Goal: Information Seeking & Learning: Learn about a topic

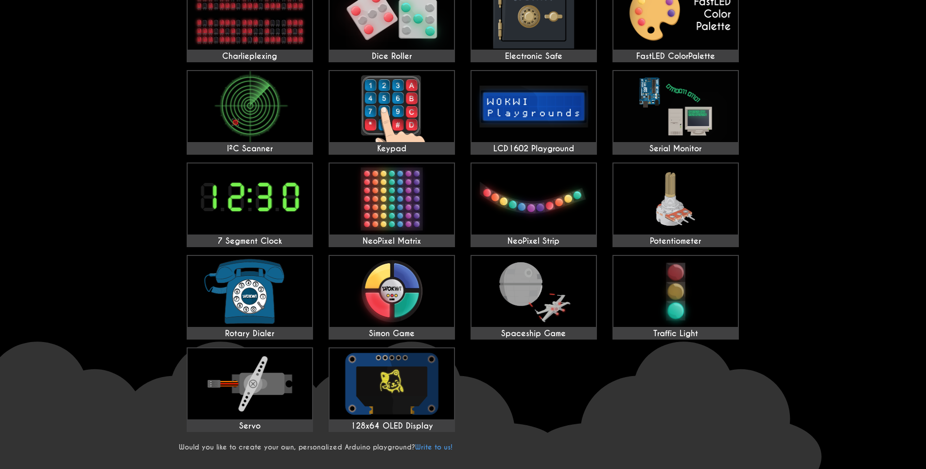
scroll to position [292, 0]
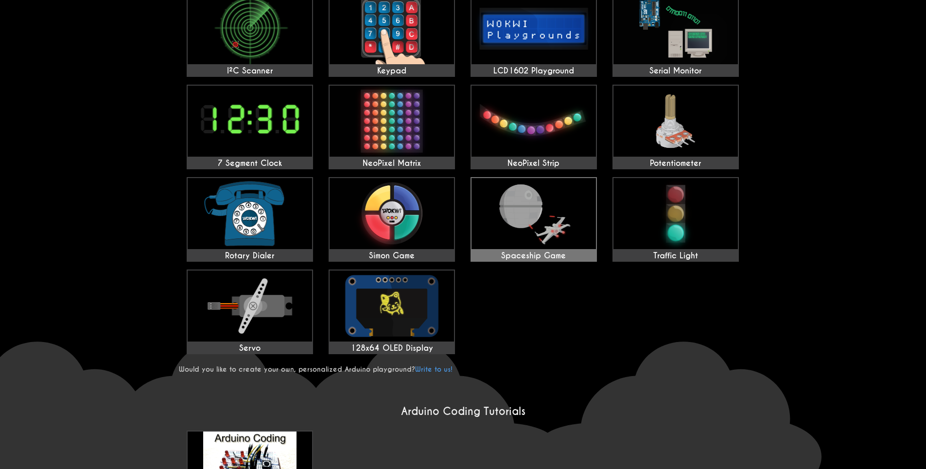
click at [524, 232] on img at bounding box center [534, 213] width 124 height 71
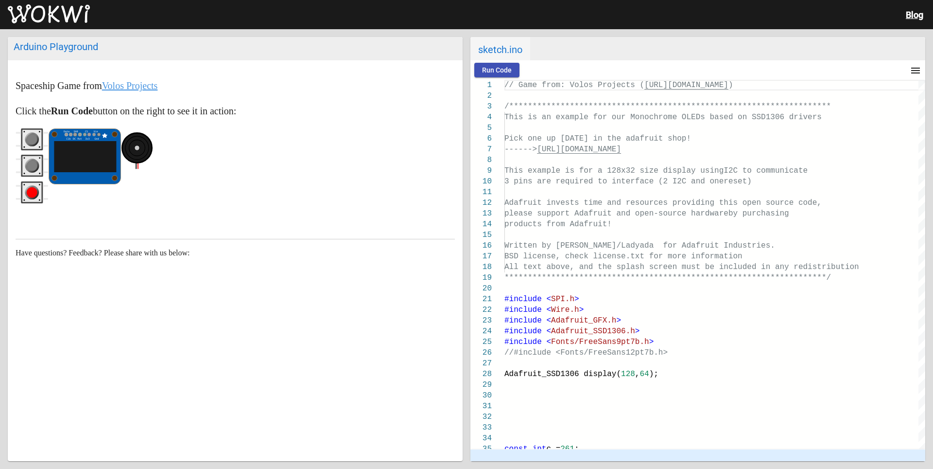
click at [495, 73] on span "Run Code" at bounding box center [497, 70] width 30 height 8
click at [35, 137] on circle "gray pushbutton" at bounding box center [32, 139] width 11 height 11
click at [30, 132] on rect "gray pushbutton" at bounding box center [31, 139] width 19 height 19
click at [21, 167] on icon "gray pushbutton" at bounding box center [32, 166] width 33 height 22
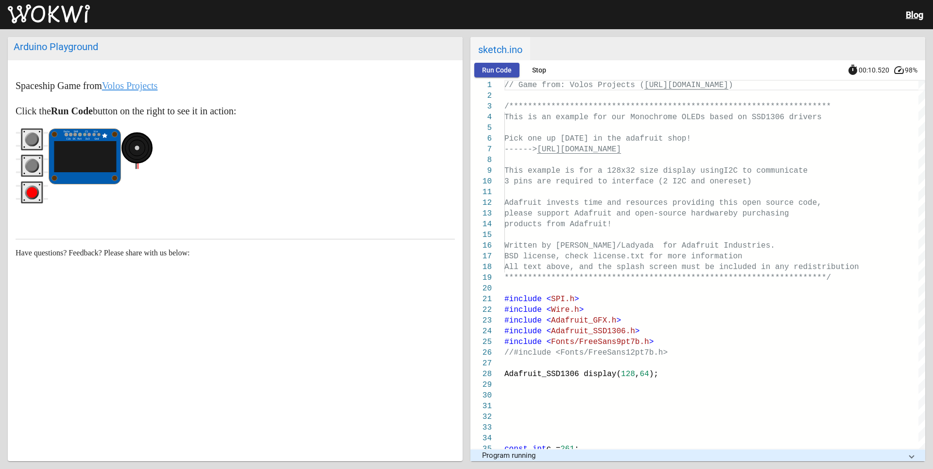
drag, startPoint x: 31, startPoint y: 182, endPoint x: 31, endPoint y: 190, distance: 7.8
click at [31, 187] on icon "red pushbutton" at bounding box center [32, 192] width 33 height 22
click at [31, 190] on circle "red pushbutton" at bounding box center [32, 192] width 11 height 11
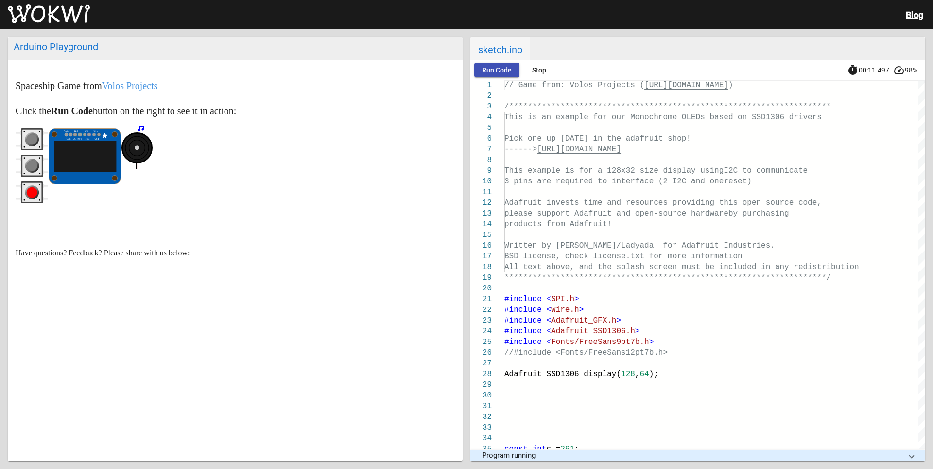
click at [31, 190] on circle "red pushbutton" at bounding box center [32, 192] width 11 height 11
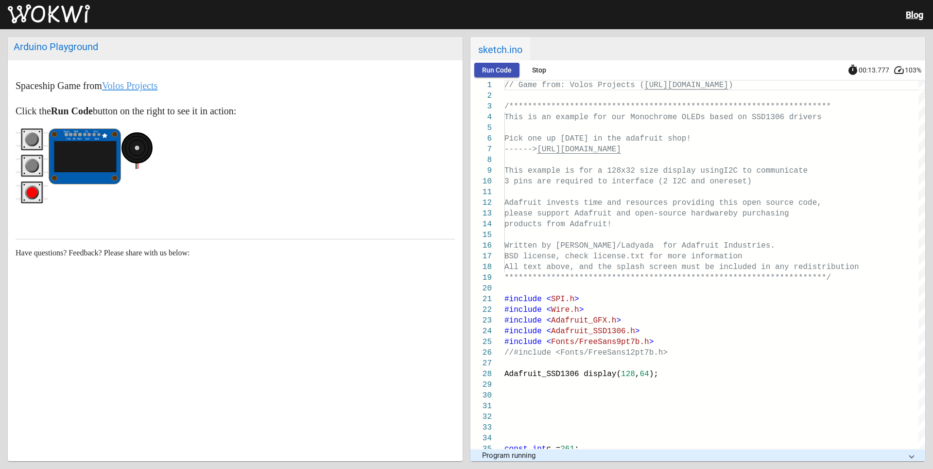
click at [34, 166] on circle "gray pushbutton" at bounding box center [32, 165] width 11 height 11
click at [33, 140] on circle "gray pushbutton" at bounding box center [32, 139] width 11 height 11
click at [32, 188] on circle "red pushbutton" at bounding box center [32, 192] width 11 height 11
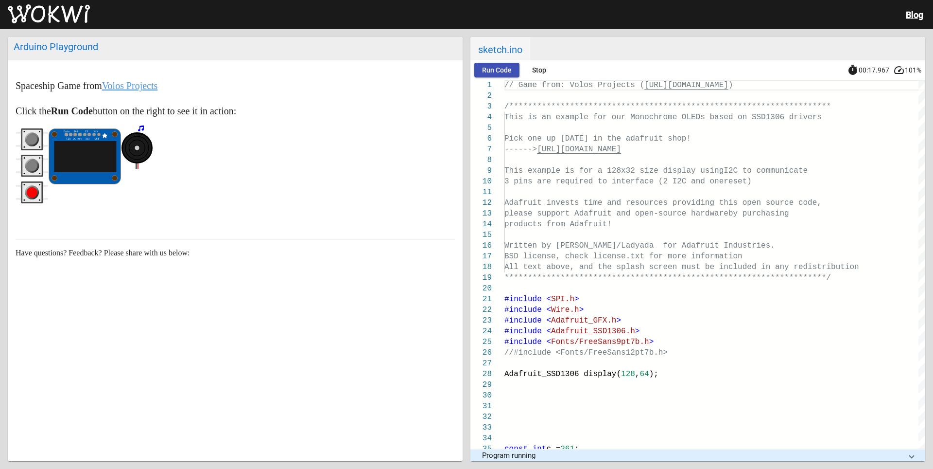
click at [32, 188] on circle "red pushbutton" at bounding box center [32, 192] width 11 height 11
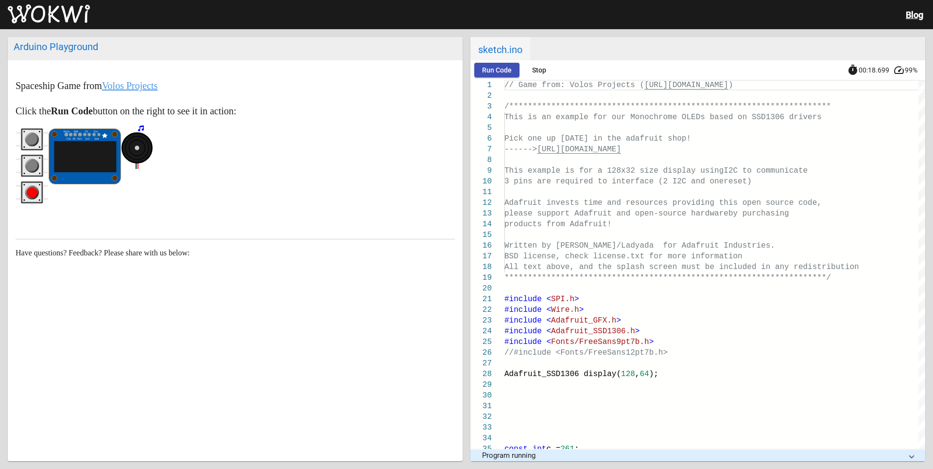
click at [32, 188] on circle "red pushbutton" at bounding box center [32, 192] width 11 height 11
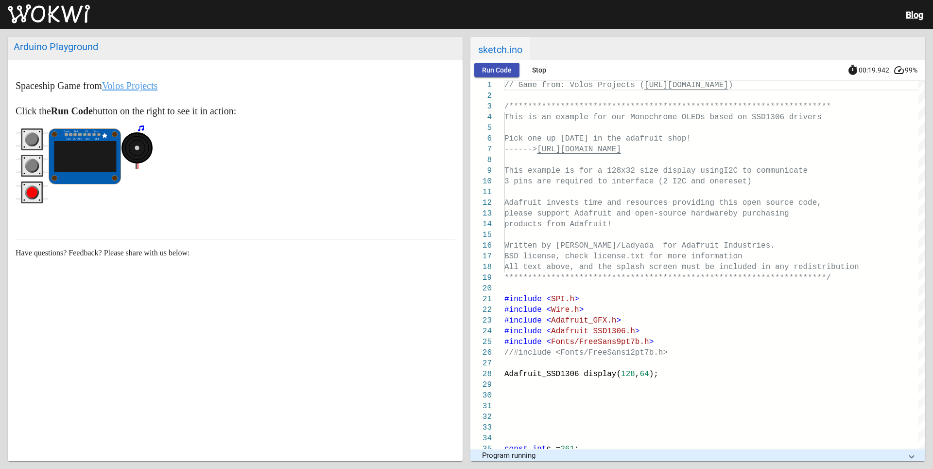
click at [32, 188] on circle "red pushbutton" at bounding box center [32, 192] width 11 height 11
click at [32, 189] on circle "red pushbutton" at bounding box center [32, 192] width 11 height 11
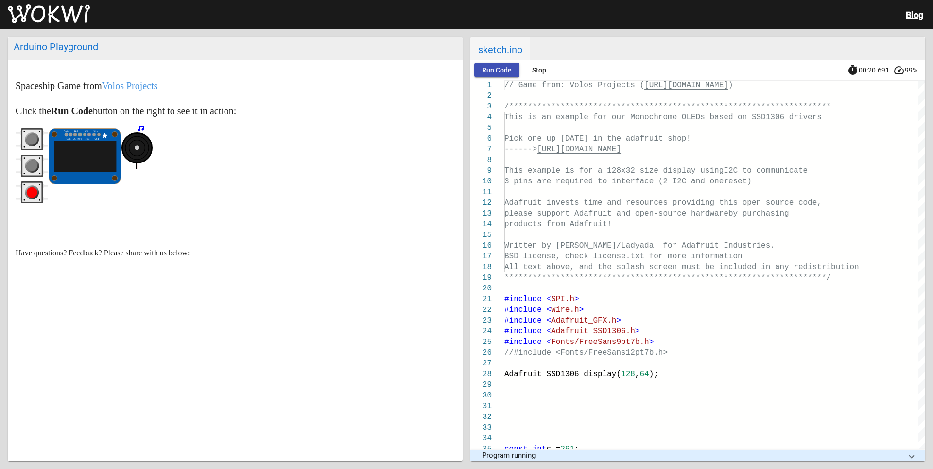
click at [32, 189] on circle "red pushbutton" at bounding box center [32, 192] width 11 height 11
click at [31, 138] on circle "gray pushbutton" at bounding box center [32, 139] width 11 height 11
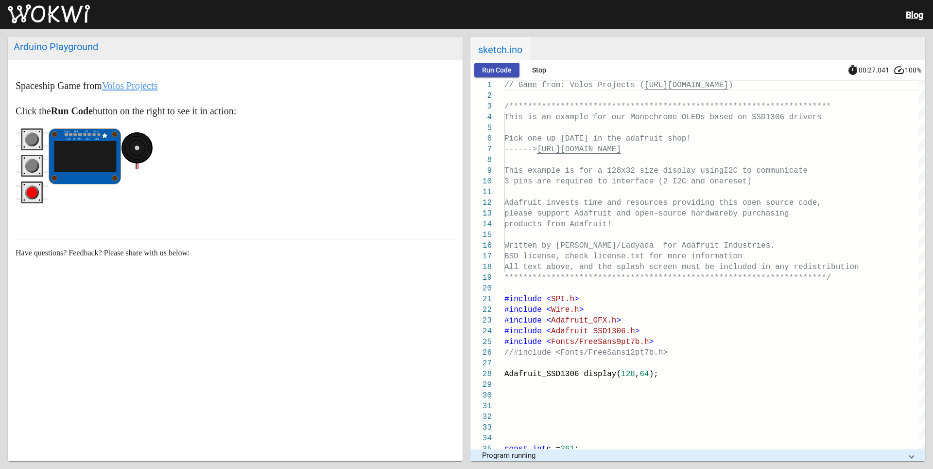
click at [37, 164] on circle "gray pushbutton" at bounding box center [32, 166] width 14 height 14
click at [490, 64] on div "Run Code Stop timer 00:30.540 speed 102%" at bounding box center [698, 69] width 455 height 19
click at [480, 71] on button "Run Code" at bounding box center [496, 70] width 45 height 15
click at [27, 138] on circle "gray pushbutton" at bounding box center [32, 139] width 14 height 14
click at [33, 163] on circle "gray pushbutton" at bounding box center [32, 165] width 11 height 11
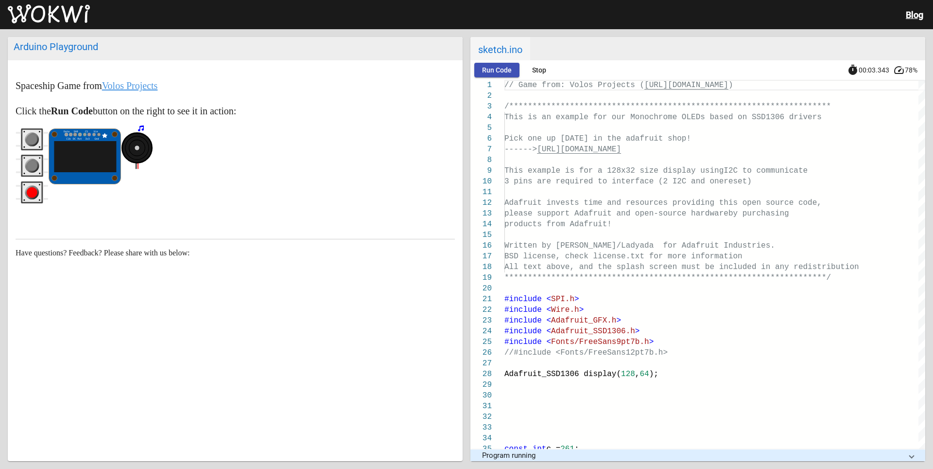
click at [24, 186] on rect "red pushbutton" at bounding box center [31, 192] width 19 height 19
click at [24, 187] on rect "red pushbutton" at bounding box center [31, 192] width 19 height 19
click at [26, 188] on rect "red pushbutton" at bounding box center [31, 192] width 19 height 19
click at [28, 188] on icon "red pushbutton" at bounding box center [32, 192] width 33 height 22
click at [27, 181] on rect "red pushbutton" at bounding box center [32, 192] width 22 height 22
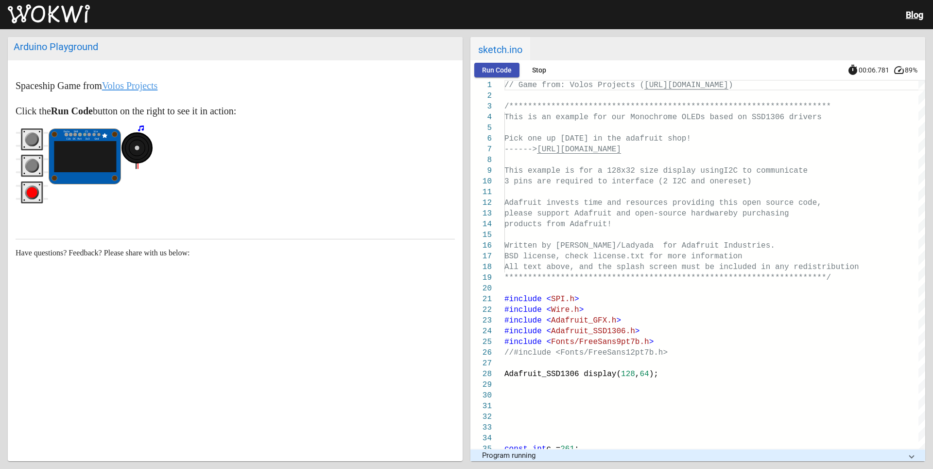
click at [26, 180] on wokwi-pushbutton at bounding box center [32, 168] width 33 height 26
click at [25, 181] on rect "red pushbutton" at bounding box center [32, 192] width 22 height 22
click at [25, 182] on rect "red pushbutton" at bounding box center [32, 192] width 22 height 22
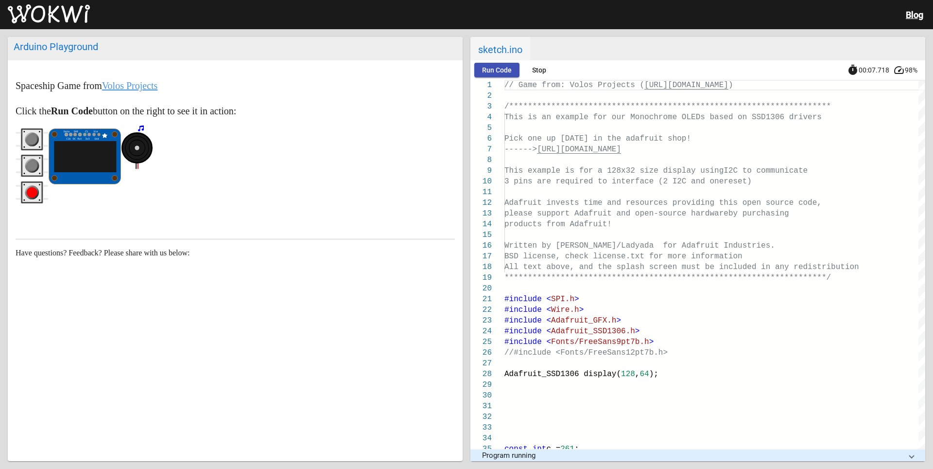
click at [25, 182] on rect "red pushbutton" at bounding box center [32, 192] width 22 height 22
click at [25, 184] on circle "red pushbutton" at bounding box center [24, 184] width 1 height 1
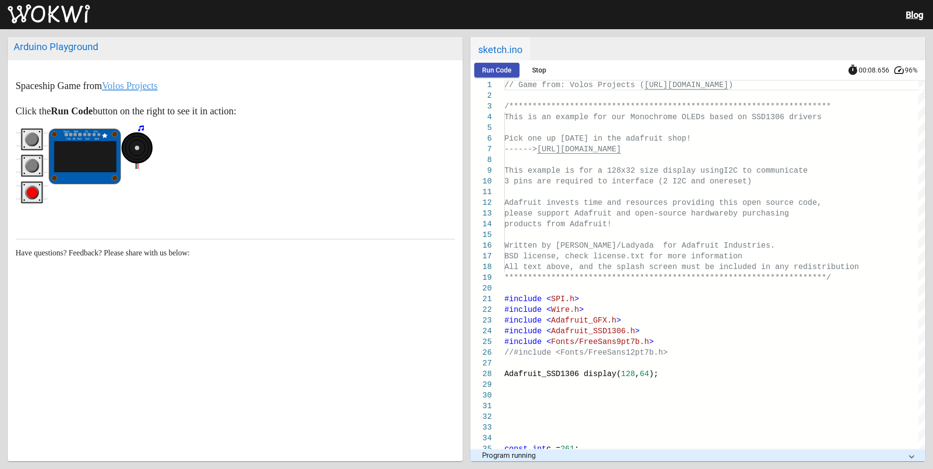
click at [25, 184] on icon "red pushbutton" at bounding box center [32, 192] width 33 height 22
click at [25, 184] on rect "red pushbutton" at bounding box center [31, 192] width 19 height 19
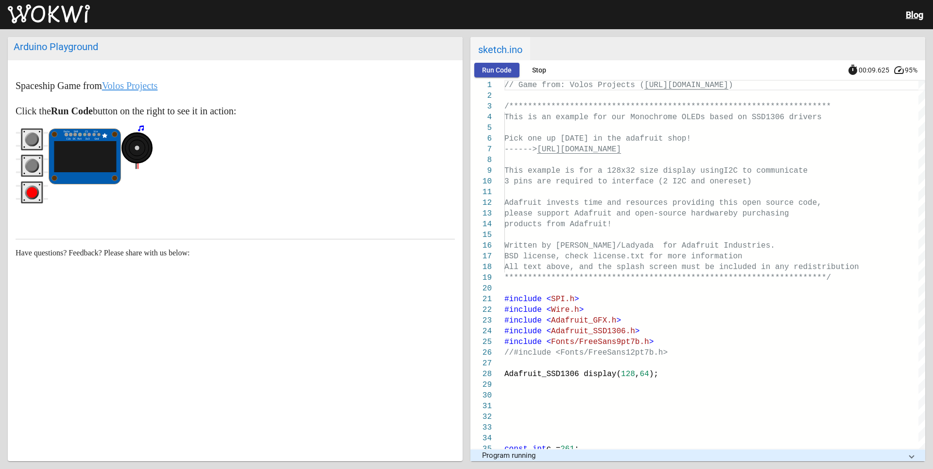
click at [25, 184] on rect "red pushbutton" at bounding box center [31, 192] width 19 height 19
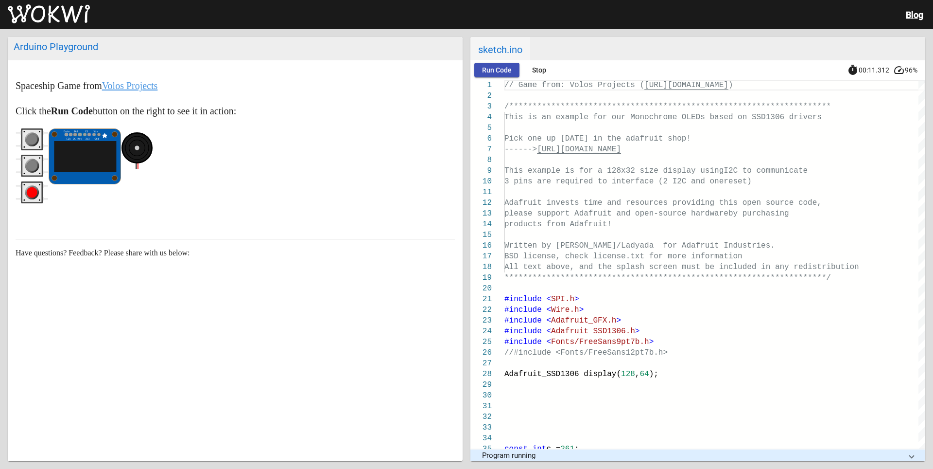
click at [29, 169] on circle "gray pushbutton" at bounding box center [32, 165] width 11 height 11
click at [22, 191] on rect "red pushbutton" at bounding box center [32, 192] width 22 height 22
click at [29, 190] on circle "red pushbutton" at bounding box center [32, 192] width 11 height 11
click at [29, 188] on circle "red pushbutton" at bounding box center [32, 192] width 14 height 14
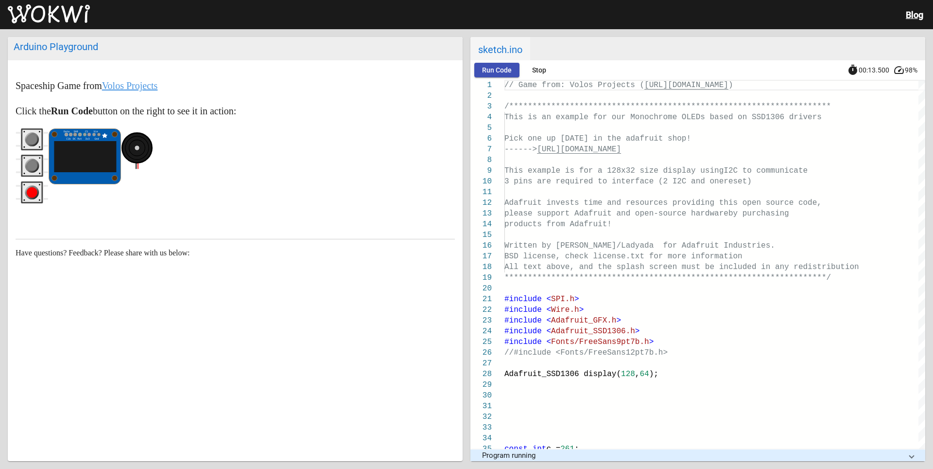
click at [30, 188] on circle "red pushbutton" at bounding box center [32, 192] width 11 height 11
